Goal: Information Seeking & Learning: Learn about a topic

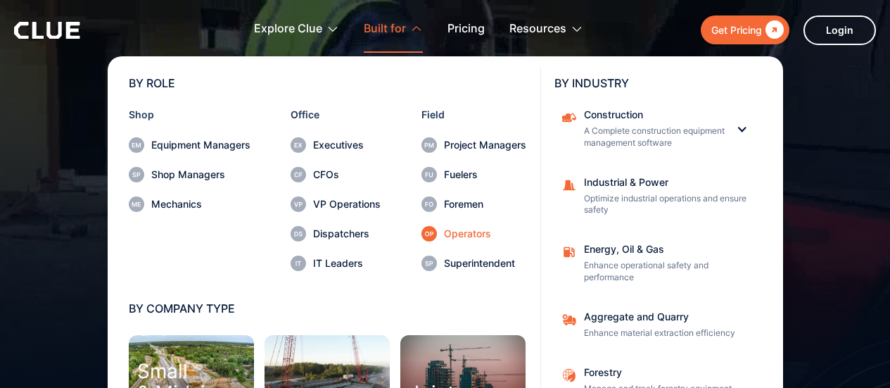
click at [465, 233] on div "Operators" at bounding box center [485, 234] width 82 height 10
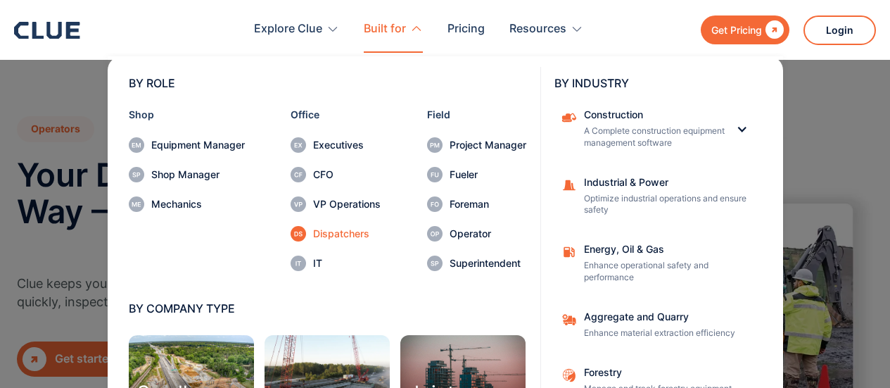
click at [295, 234] on icon at bounding box center [298, 233] width 8 height 5
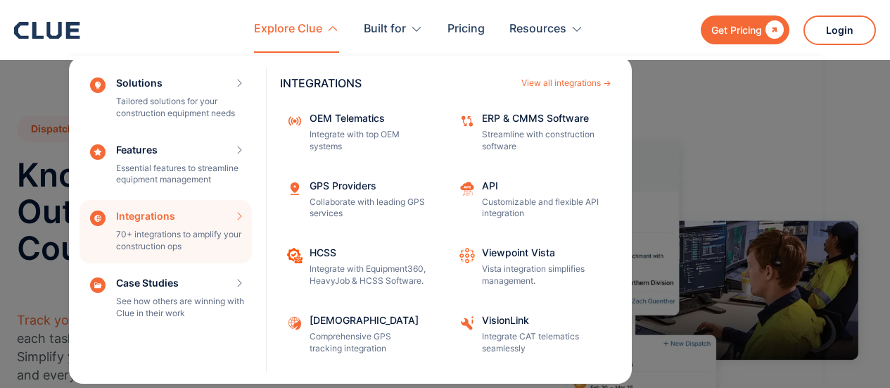
click at [233, 212] on div "Integrations 70+ integrations to amplify your construction ops INTEGRATIONS Vie…" at bounding box center [166, 231] width 172 height 63
click at [221, 234] on div "Integrations 70+ integrations to amplify your construction ops INTEGRATIONS Vie…" at bounding box center [166, 231] width 172 height 63
click at [152, 243] on div "Integrations 70+ integrations to amplify your construction ops INTEGRATIONS Vie…" at bounding box center [166, 231] width 172 height 63
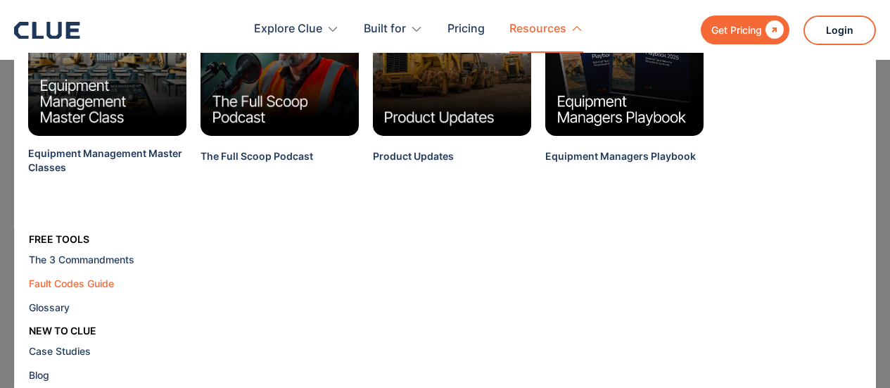
scroll to position [67, 0]
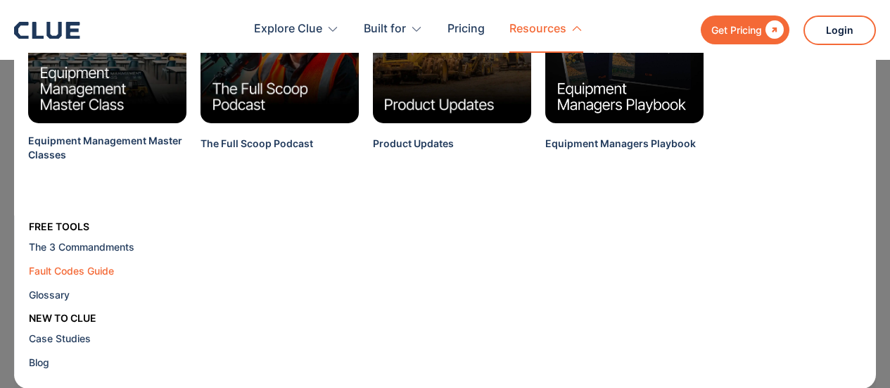
click at [101, 267] on div "Fault Codes Guide" at bounding box center [115, 270] width 172 height 15
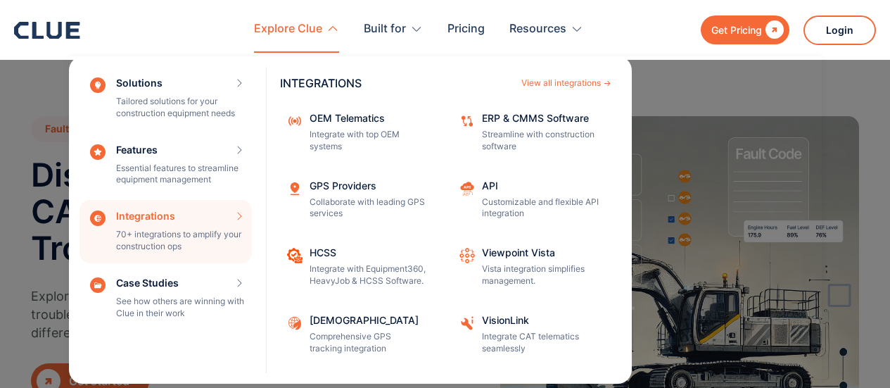
click at [276, 27] on div "Explore Clue" at bounding box center [288, 29] width 68 height 44
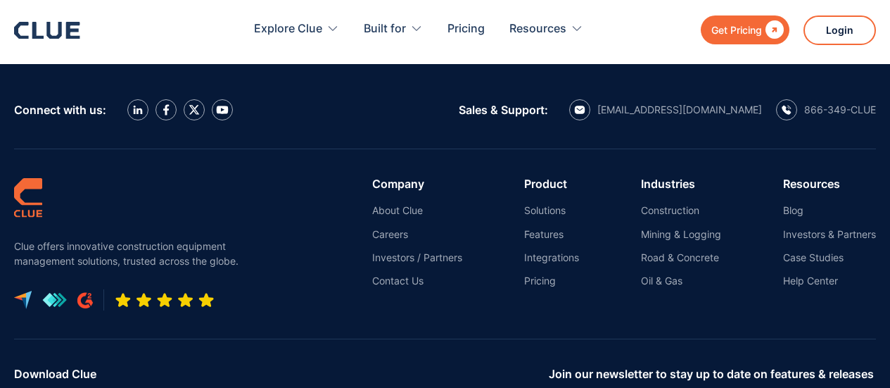
scroll to position [3737, 0]
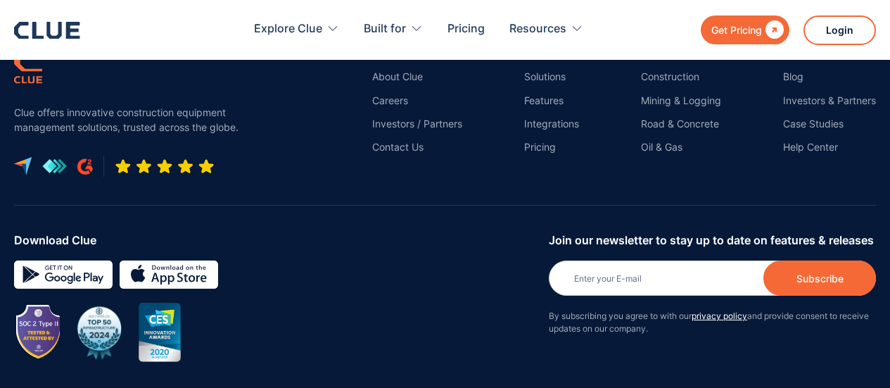
scroll to position [3596, 0]
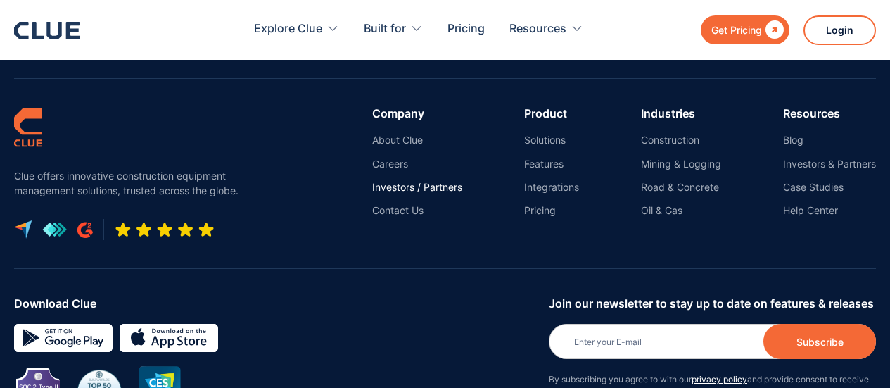
click at [450, 185] on link "Investors / Partners" at bounding box center [417, 187] width 90 height 13
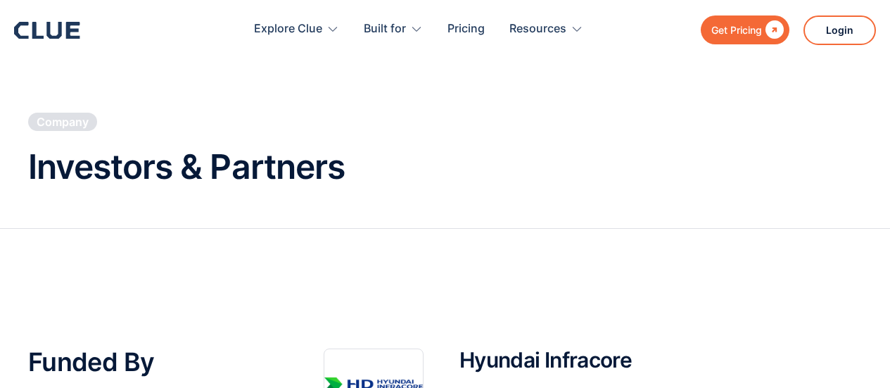
drag, startPoint x: 192, startPoint y: 20, endPoint x: 229, endPoint y: 30, distance: 37.7
click at [193, 21] on div "Explore Clue Solutions Tailored solutions for your construction equipment needs…" at bounding box center [418, 30] width 515 height 46
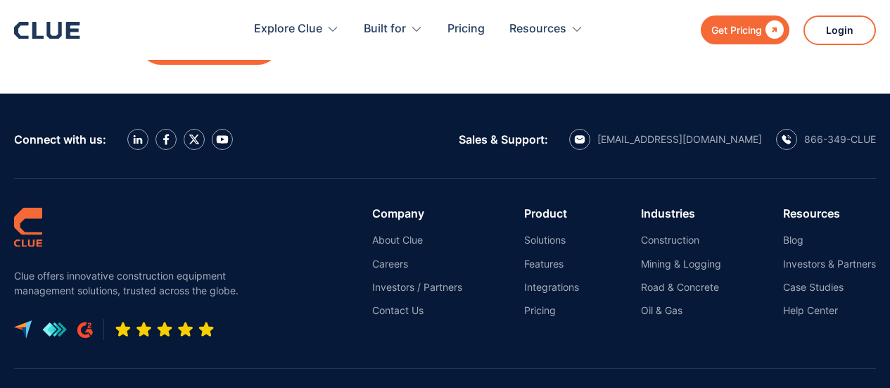
scroll to position [3320, 0]
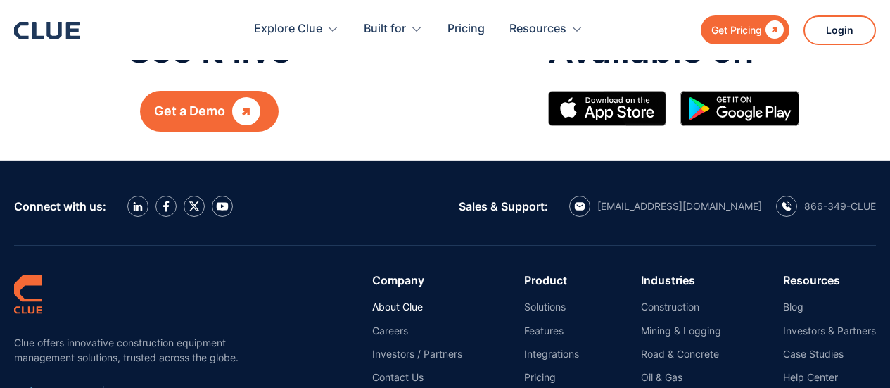
click at [390, 300] on link "About Clue" at bounding box center [417, 306] width 90 height 13
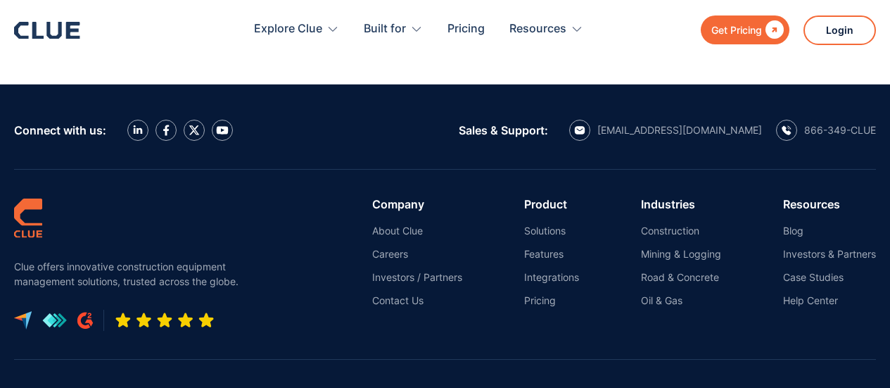
scroll to position [1829, 0]
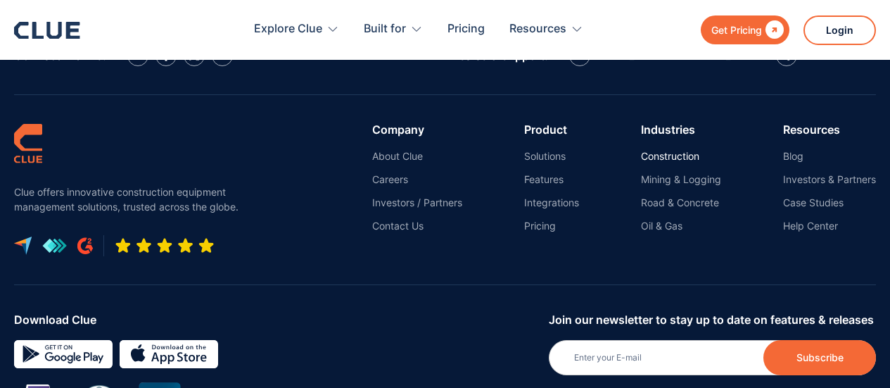
click at [680, 150] on link "Construction" at bounding box center [681, 156] width 80 height 13
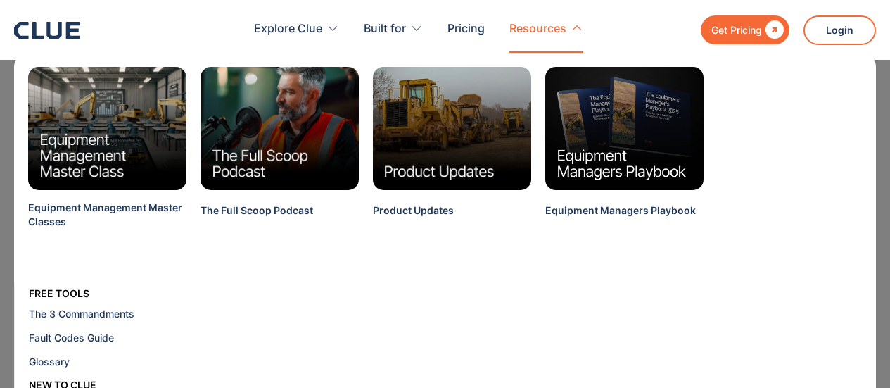
scroll to position [67, 0]
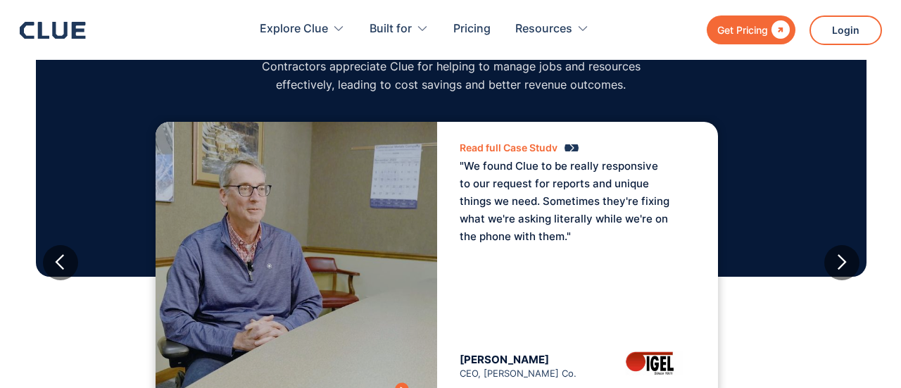
scroll to position [5207, 0]
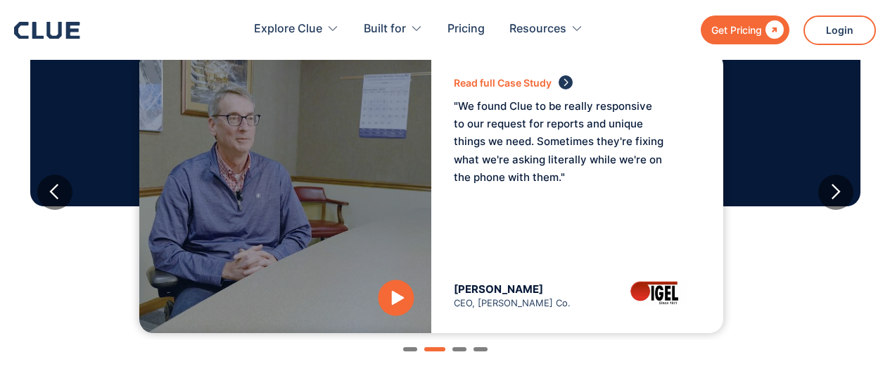
click at [414, 296] on icon "open lightbox" at bounding box center [395, 298] width 38 height 38
